Goal: Find specific page/section: Find specific page/section

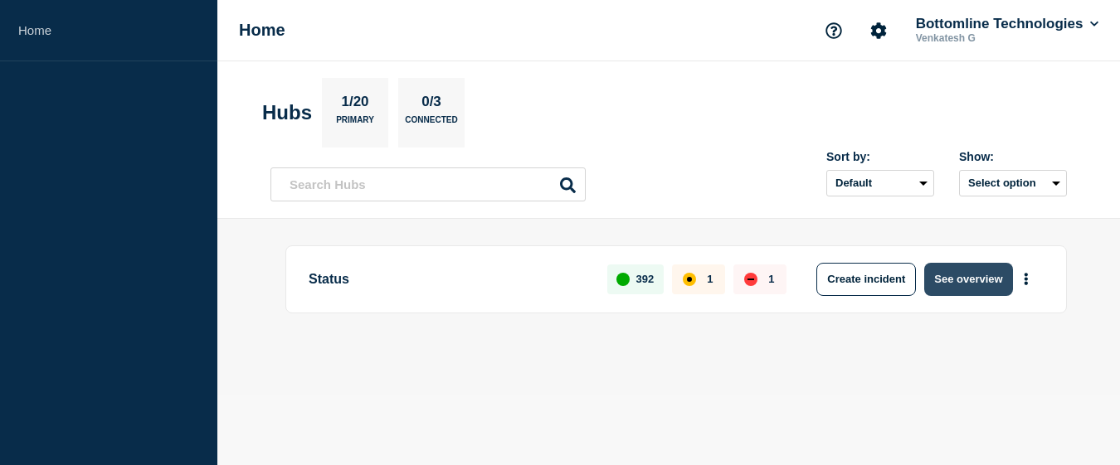
click at [960, 271] on button "See overview" at bounding box center [968, 279] width 88 height 33
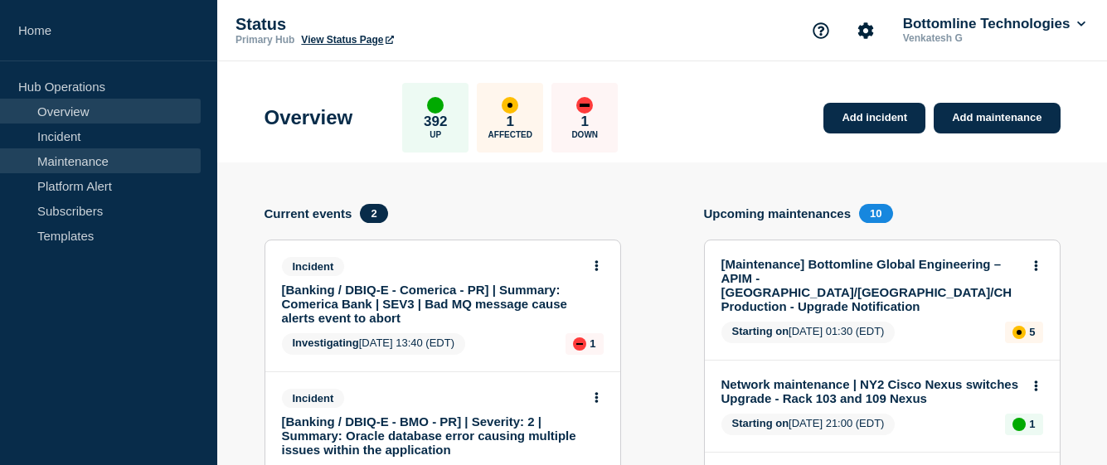
click at [71, 153] on link "Maintenance" at bounding box center [100, 160] width 201 height 25
